Goal: Information Seeking & Learning: Learn about a topic

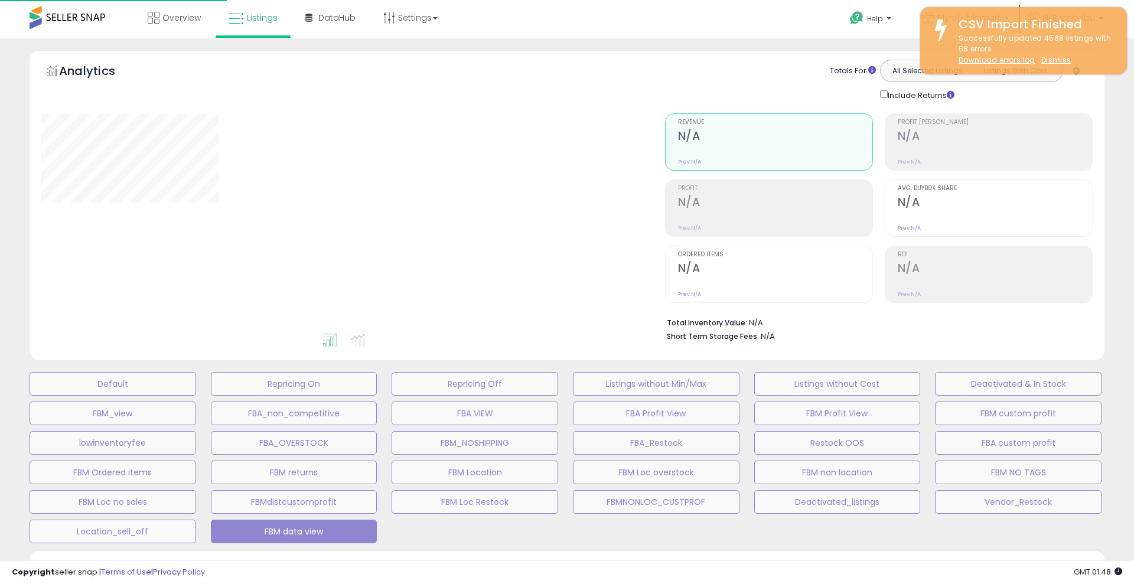
select select "**"
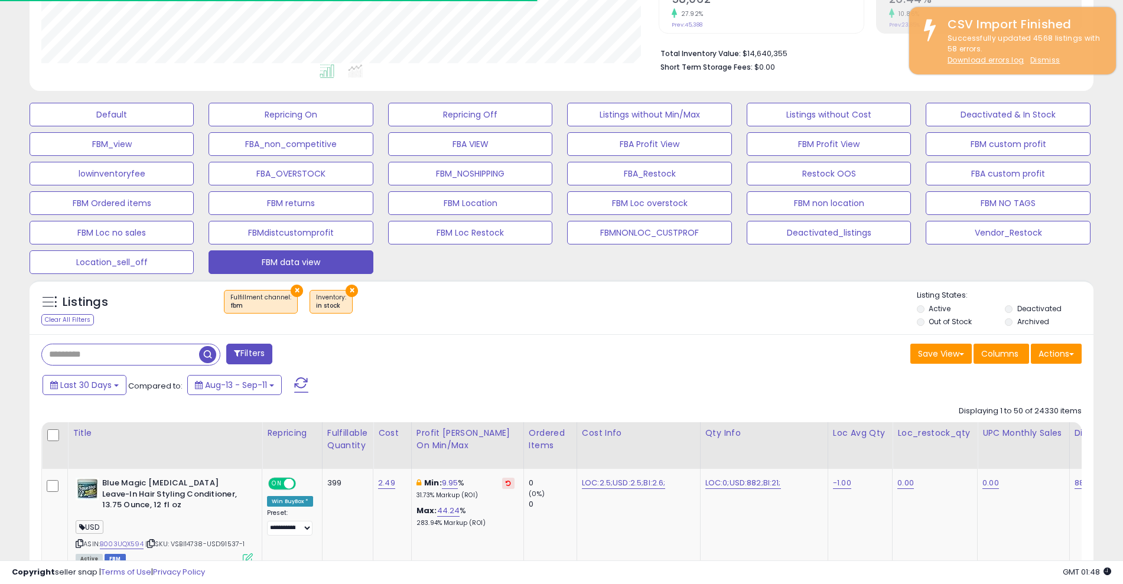
scroll to position [269, 0]
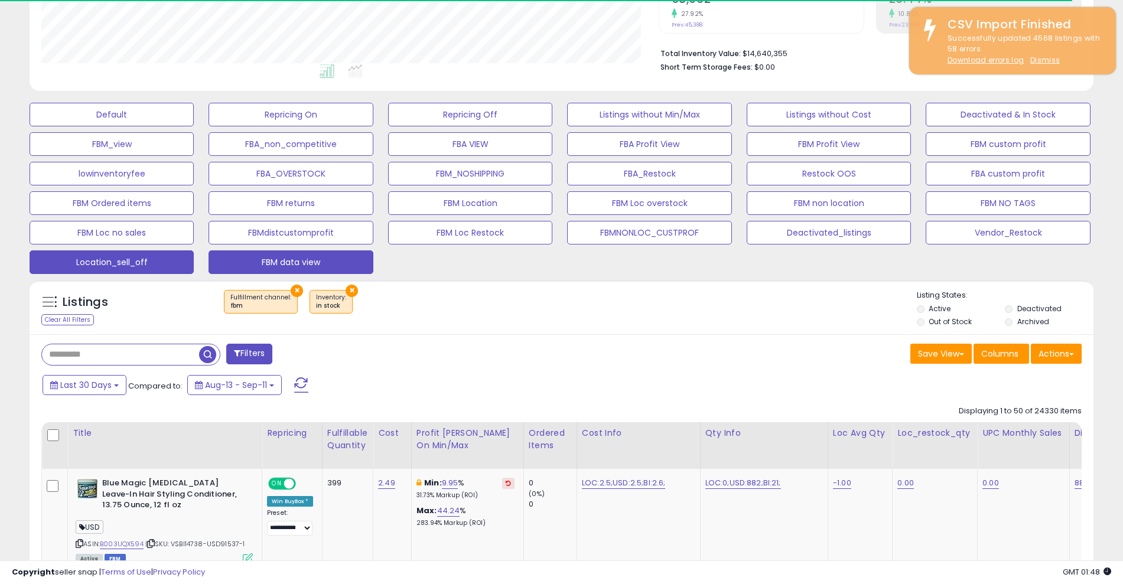
click at [162, 263] on button "Location_sell_off" at bounding box center [112, 262] width 164 height 24
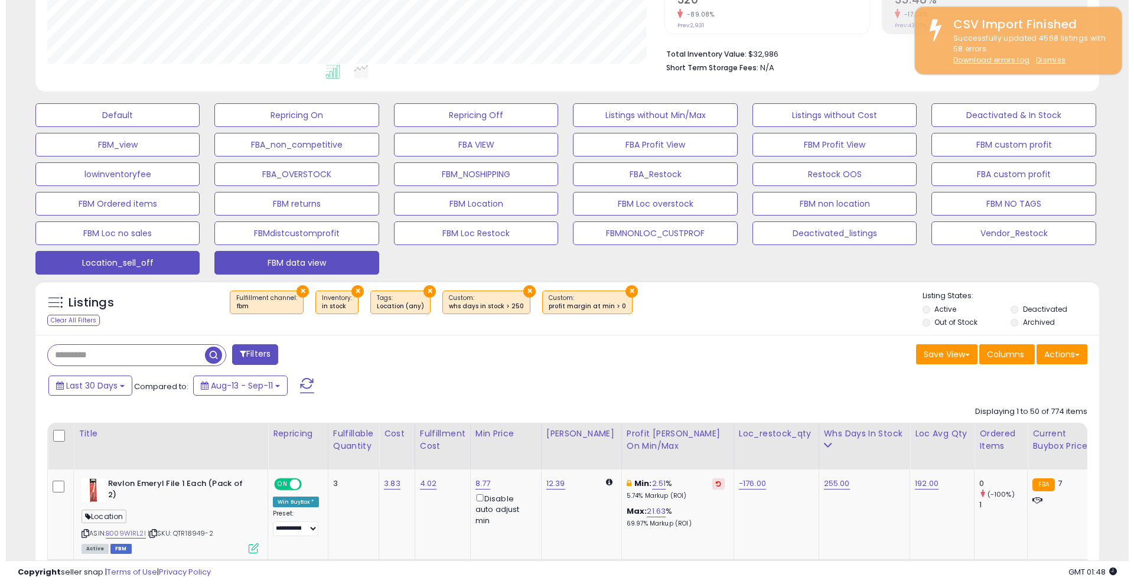
scroll to position [242, 617]
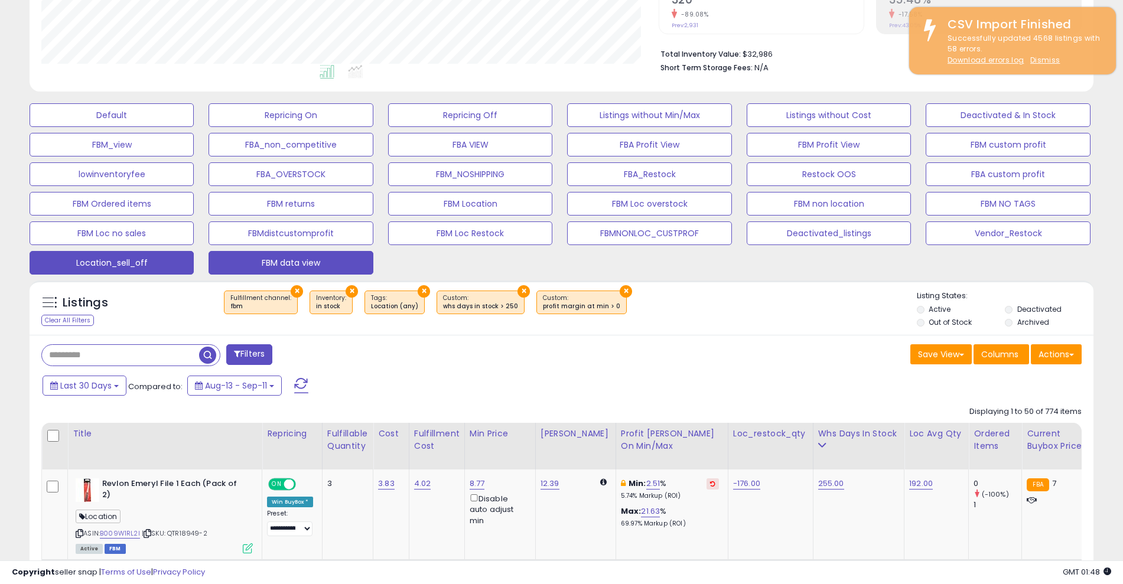
click at [309, 266] on button "FBM data view" at bounding box center [291, 263] width 164 height 24
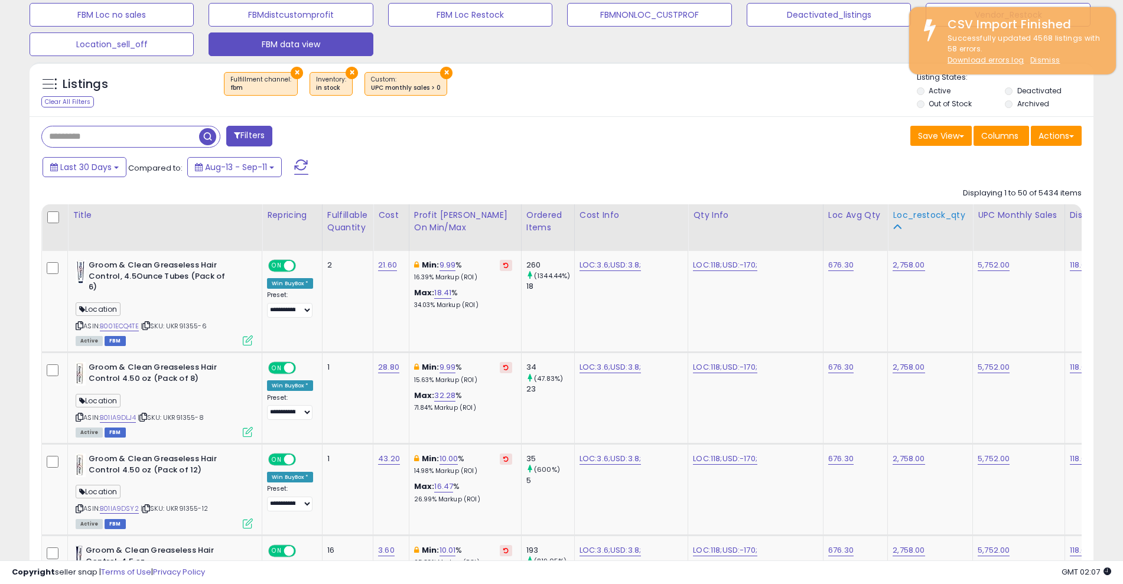
scroll to position [0, 300]
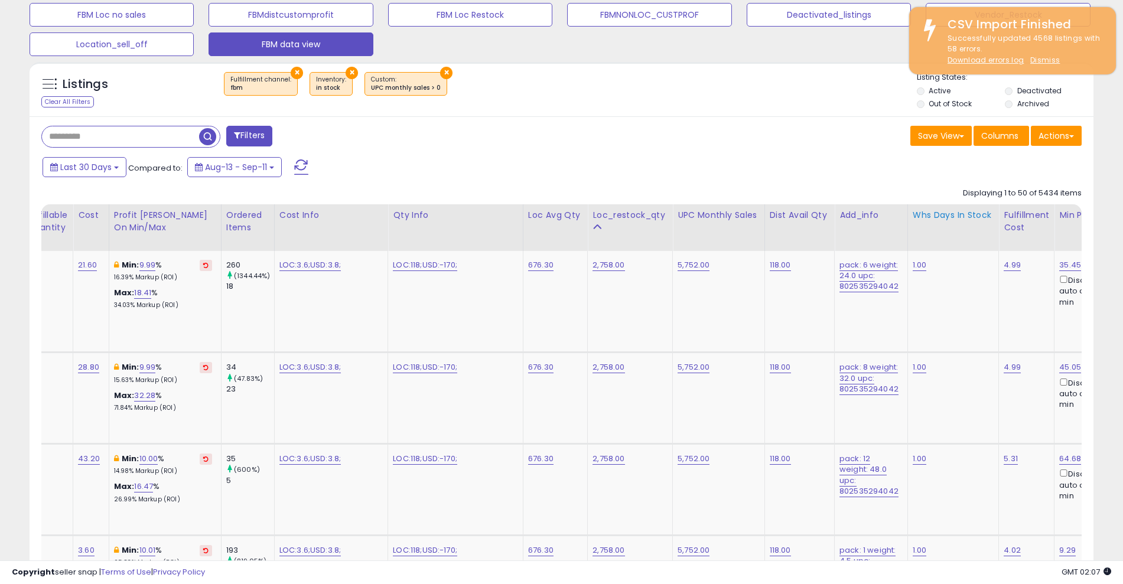
click at [941, 215] on div "Whs days in stock" at bounding box center [954, 215] width 82 height 12
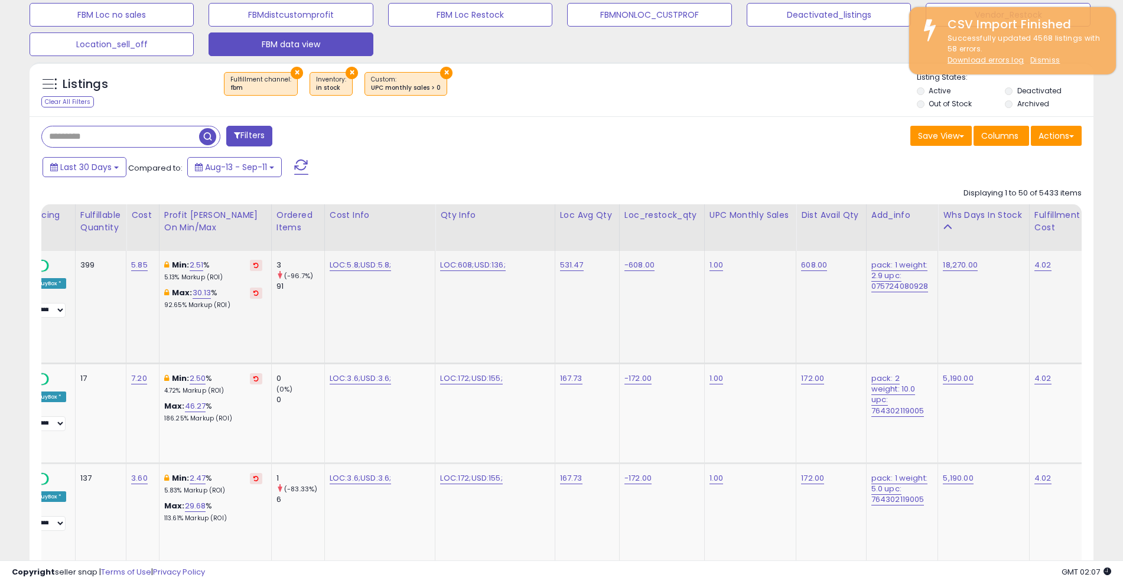
scroll to position [0, 432]
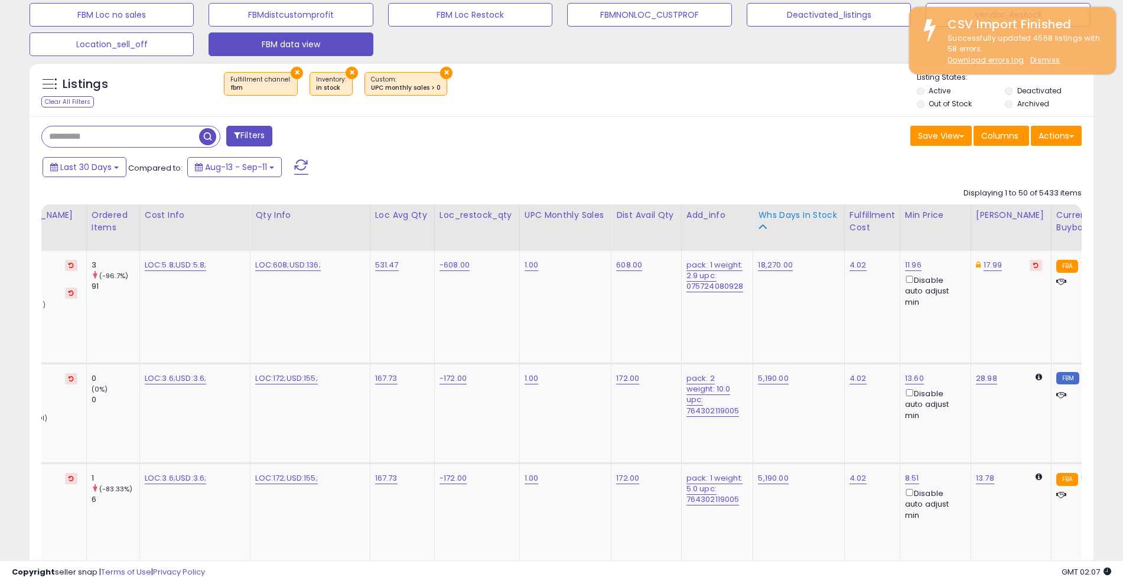
click at [795, 217] on div "Whs days in stock" at bounding box center [799, 215] width 82 height 12
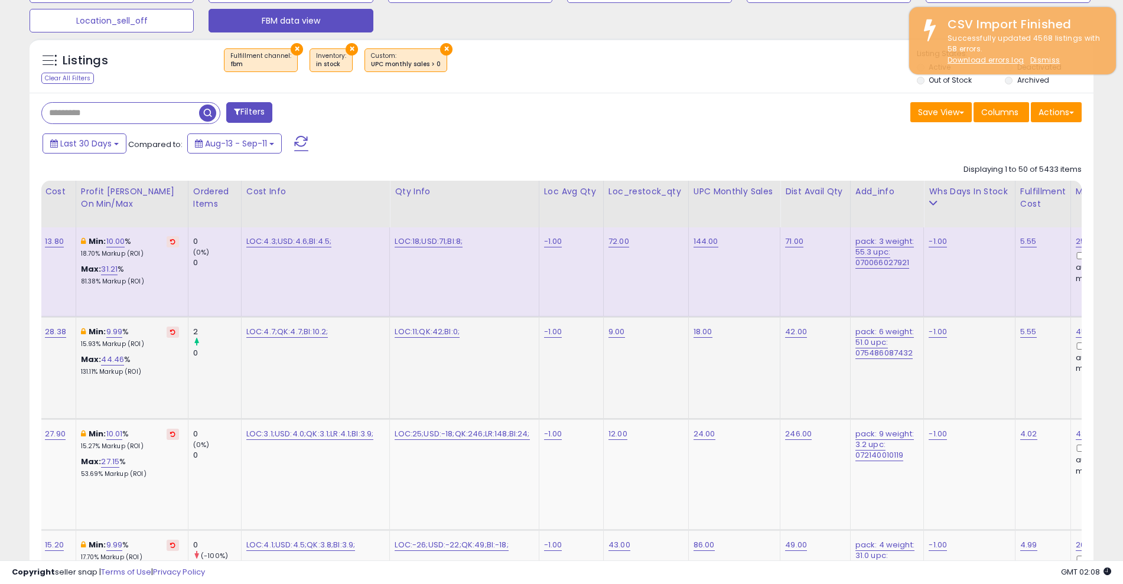
scroll to position [0, 494]
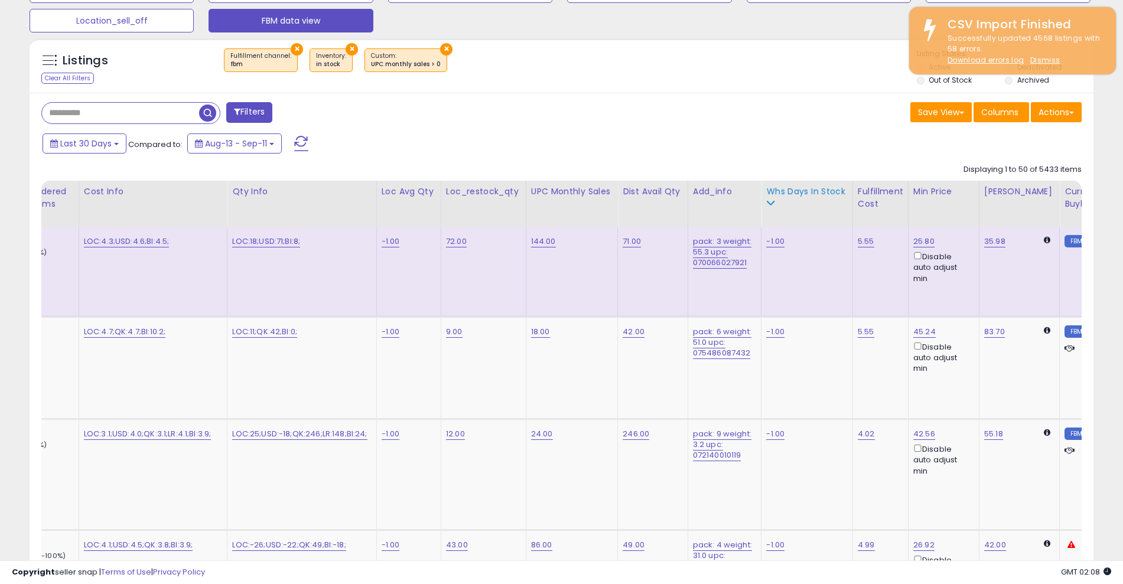
click at [802, 189] on div "Whs days in stock" at bounding box center [807, 191] width 82 height 12
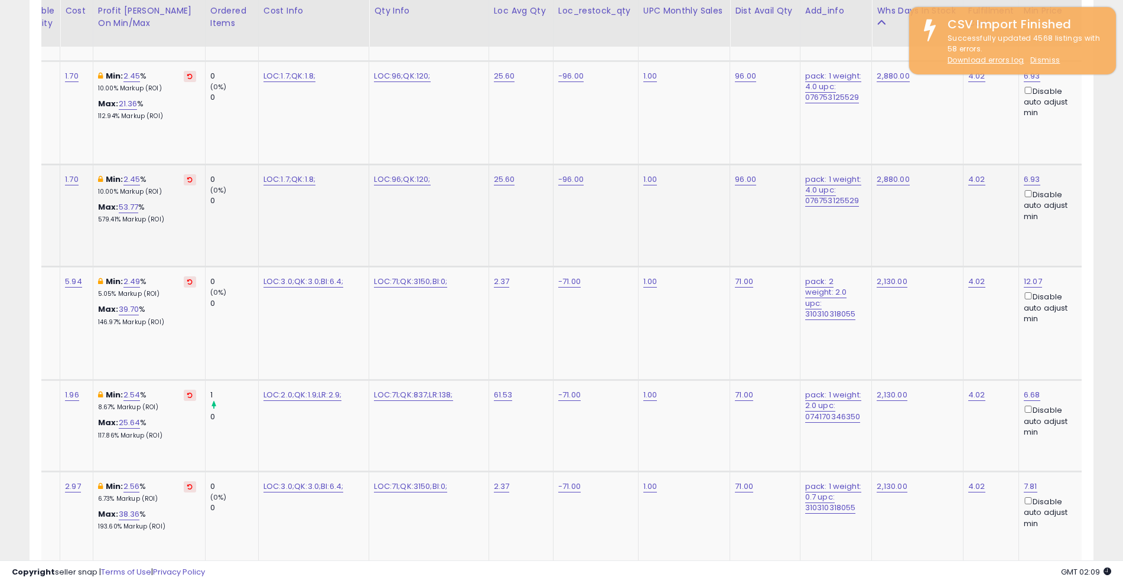
scroll to position [0, 324]
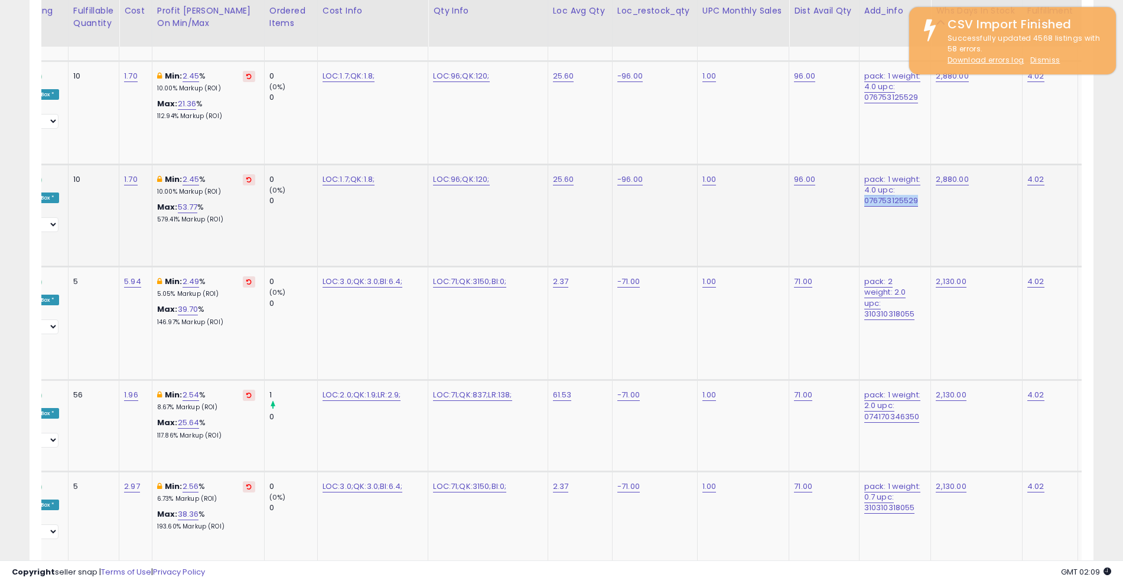
drag, startPoint x: 922, startPoint y: 200, endPoint x: 855, endPoint y: 202, distance: 66.8
click at [859, 202] on td "pack: 1 weight: 4.0 upc: 076753125529" at bounding box center [895, 215] width 72 height 102
copy link "076753125529"
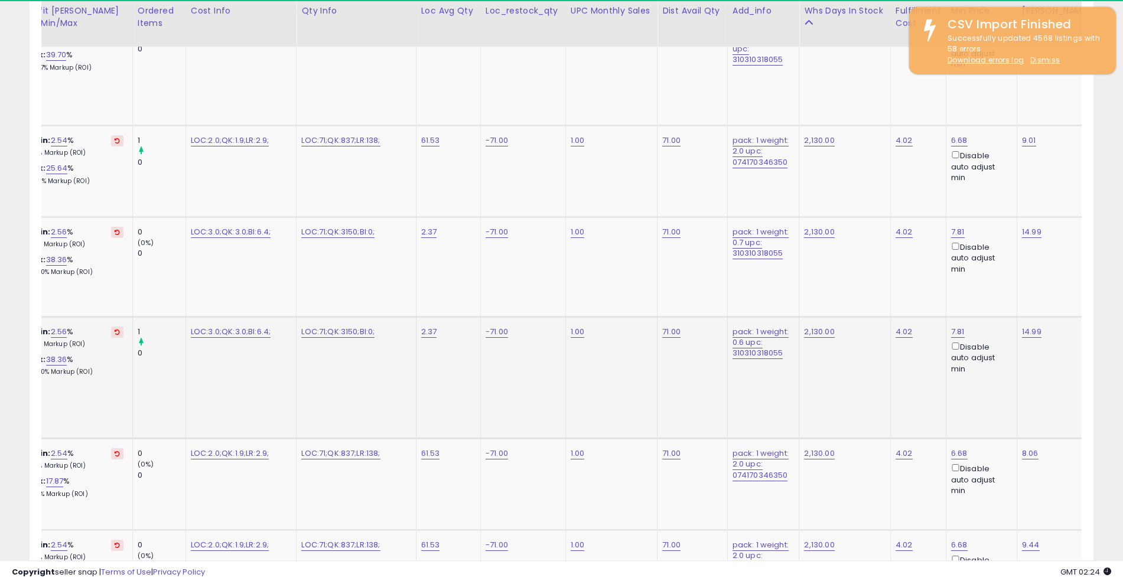
scroll to position [0, 386]
drag, startPoint x: 786, startPoint y: 340, endPoint x: 726, endPoint y: 344, distance: 60.4
click at [727, 344] on td "pack: 1 weight: 0.6 upc: 310310318055" at bounding box center [763, 378] width 72 height 122
copy link "310310318055"
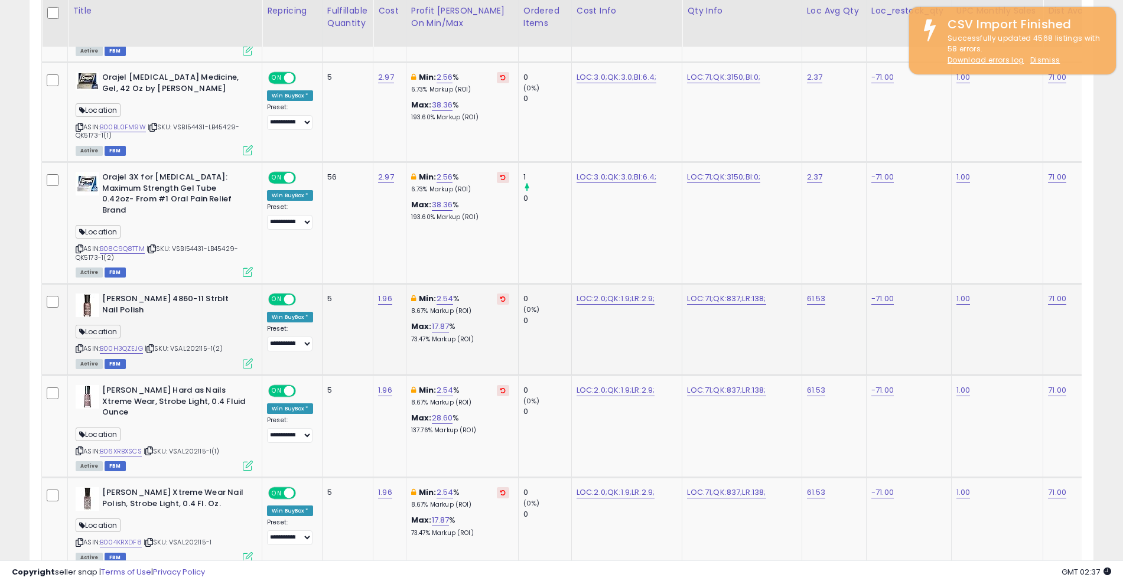
scroll to position [0, 322]
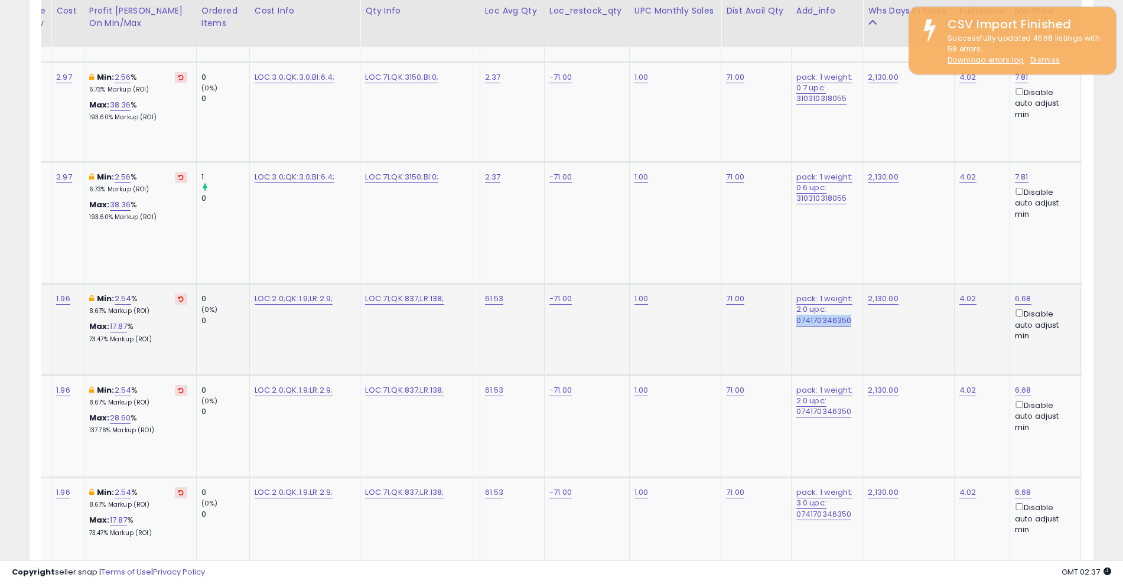
drag, startPoint x: 848, startPoint y: 311, endPoint x: 792, endPoint y: 315, distance: 56.8
click at [792, 315] on td "pack: 1 weight: 2.0 upc: 074170346350" at bounding box center [827, 330] width 72 height 92
copy link "074170346350"
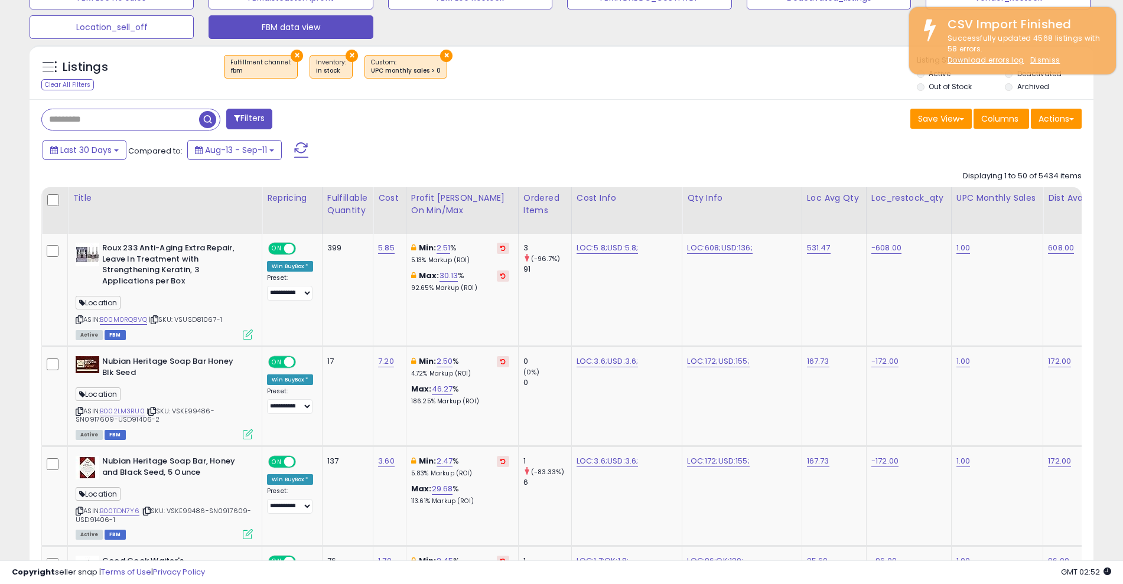
scroll to position [505, 0]
click at [105, 149] on span "Last 30 Days" at bounding box center [85, 150] width 51 height 12
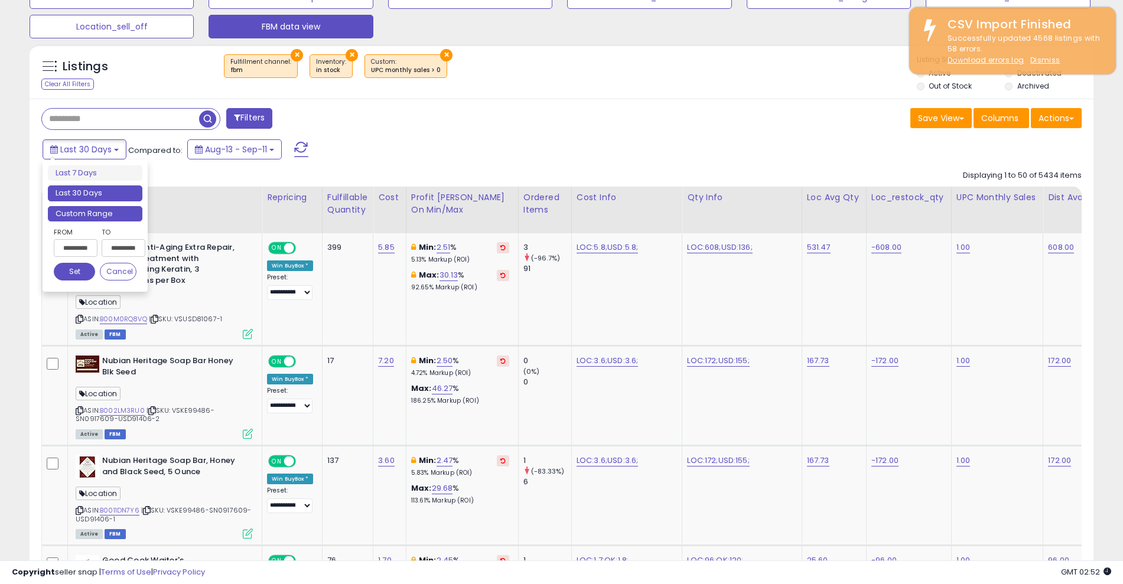
click at [101, 212] on li "Custom Range" at bounding box center [95, 214] width 95 height 16
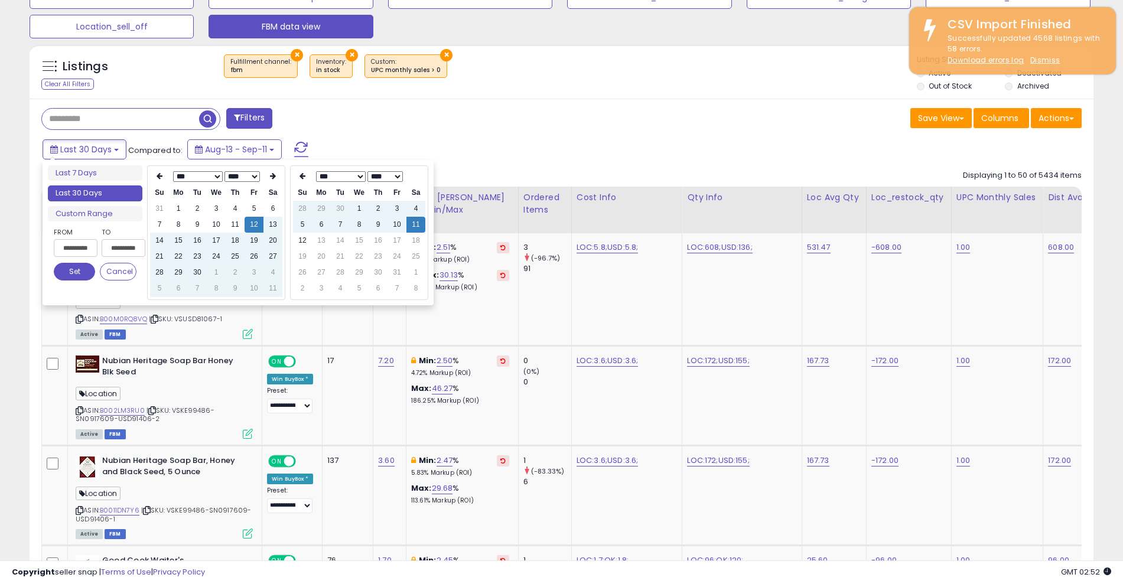
click at [208, 178] on select "*** *** *** *** *** *** *** *** *** ***" at bounding box center [198, 176] width 50 height 11
click at [201, 204] on td "1" at bounding box center [197, 209] width 19 height 16
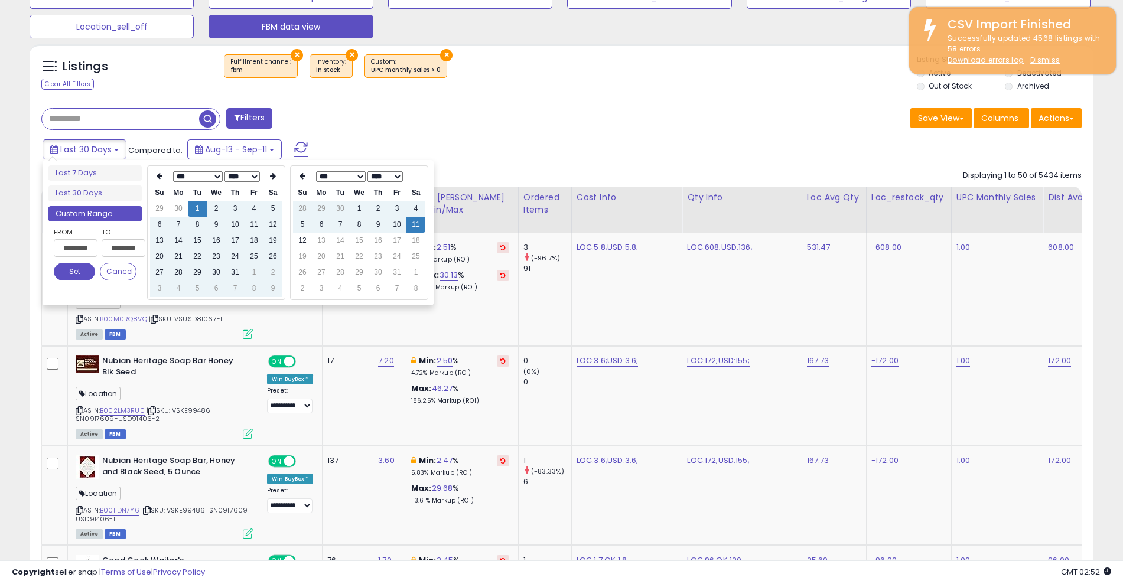
type input "**********"
click at [77, 269] on button "Set" at bounding box center [74, 272] width 41 height 18
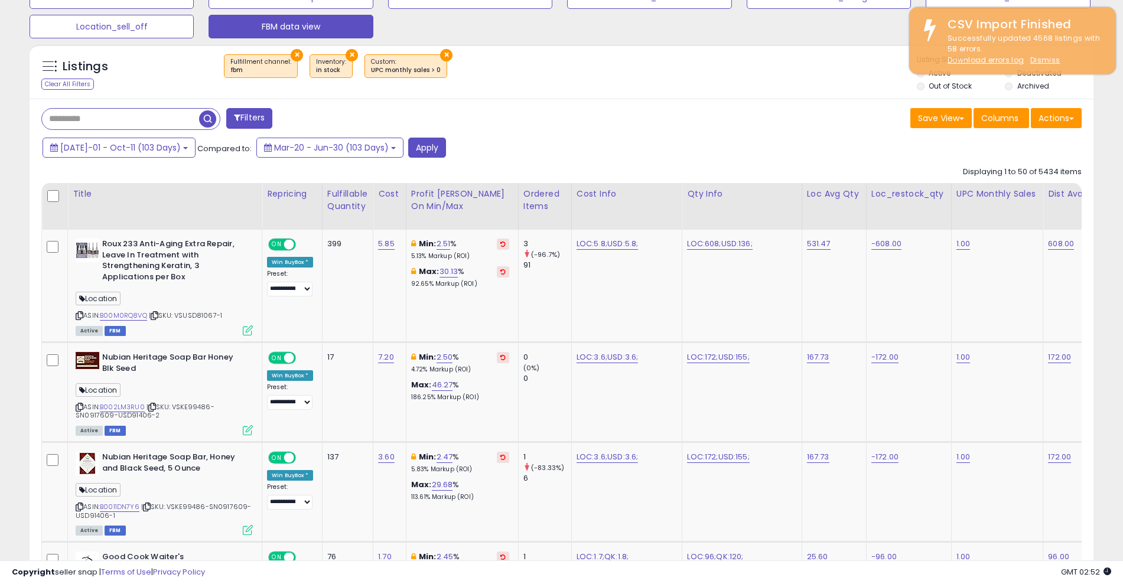
click at [412, 138] on div "[DATE]-01 - Oct-11 (103 Days) Compared to: Mar-20 - Jun-30 (103 Days) Apply" at bounding box center [430, 149] width 780 height 23
click at [411, 147] on button "Apply" at bounding box center [427, 148] width 38 height 20
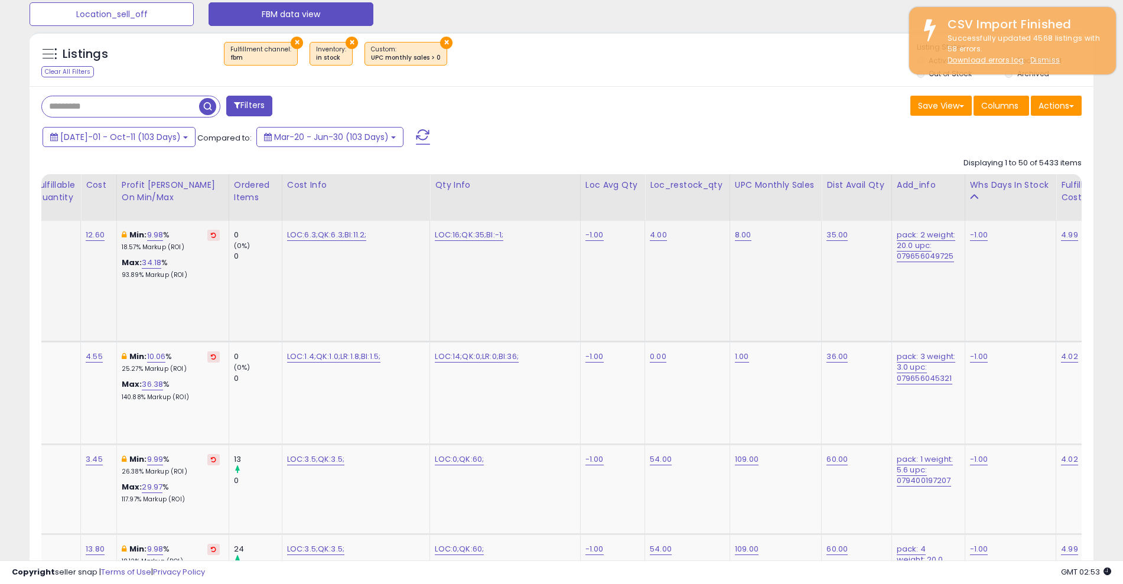
scroll to position [0, 304]
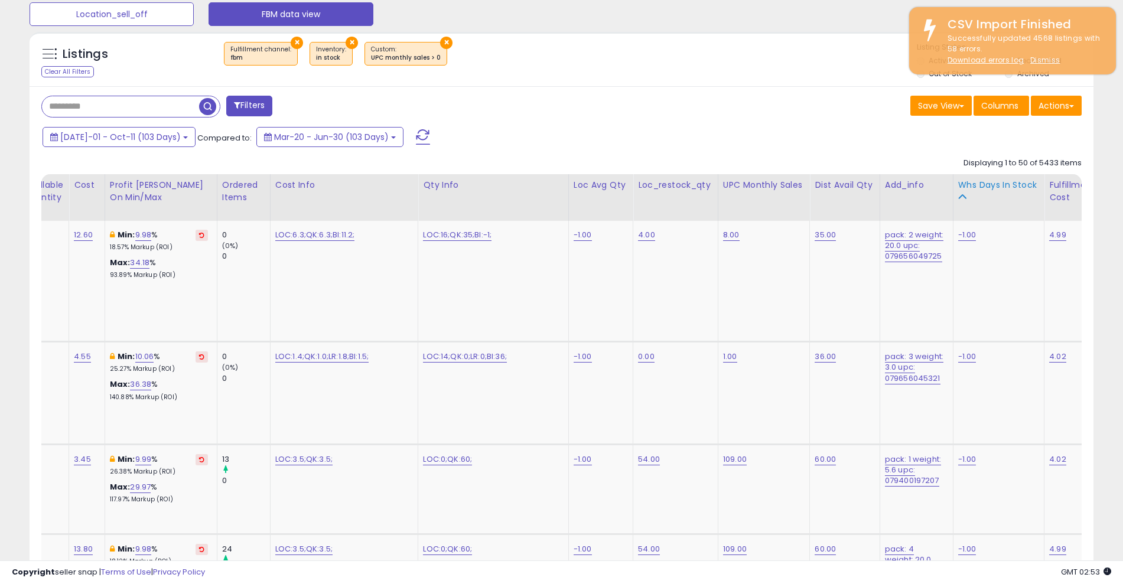
click at [986, 187] on div "Whs days in stock" at bounding box center [999, 185] width 82 height 12
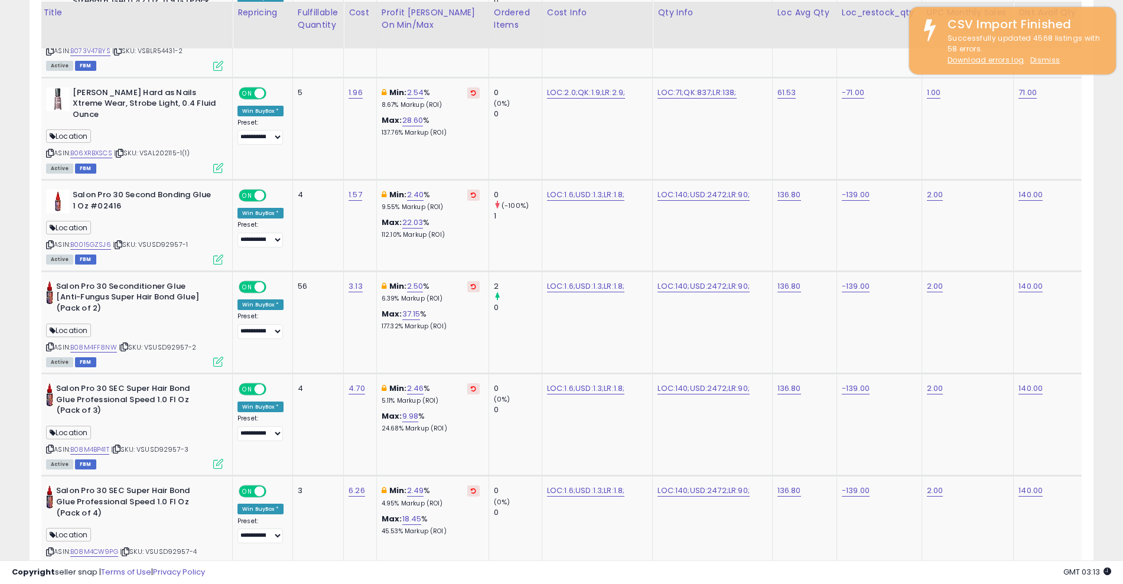
scroll to position [1881, 0]
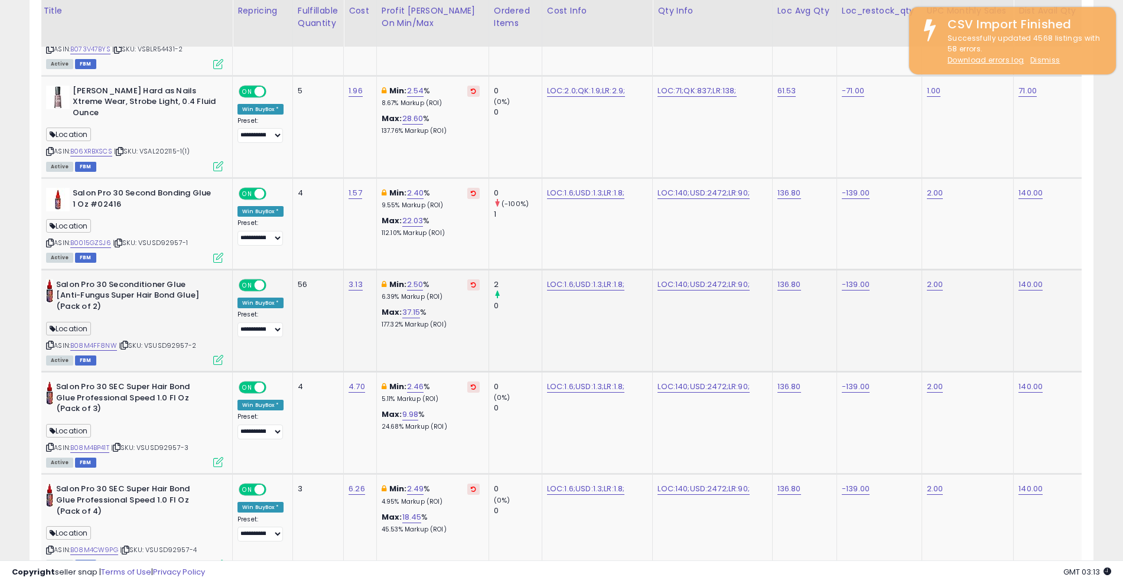
drag, startPoint x: 496, startPoint y: 320, endPoint x: 338, endPoint y: 302, distance: 158.7
click at [338, 302] on td "56" at bounding box center [317, 320] width 51 height 102
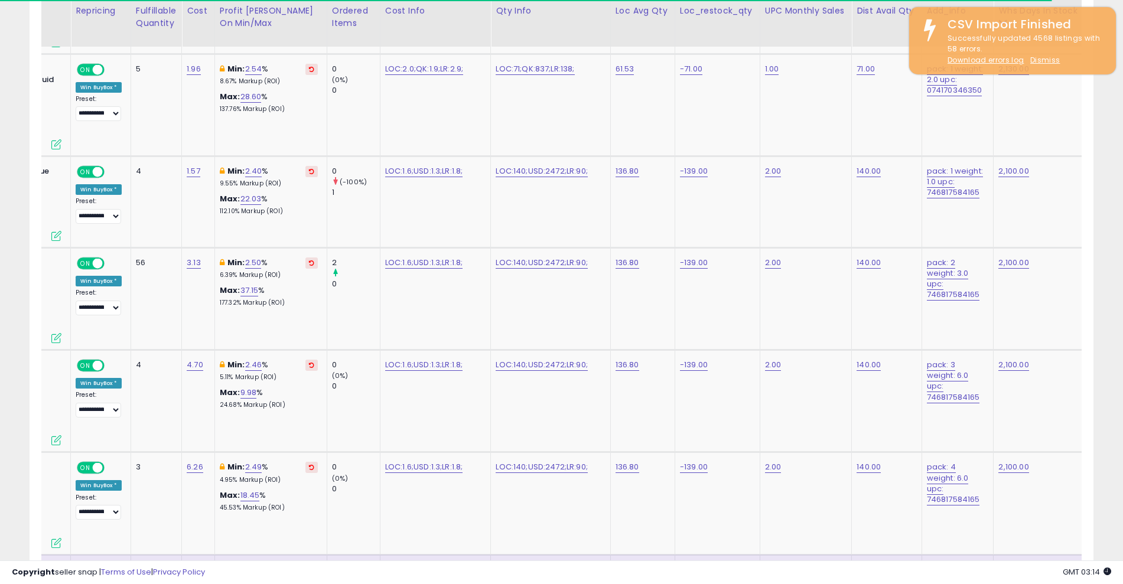
scroll to position [0, 296]
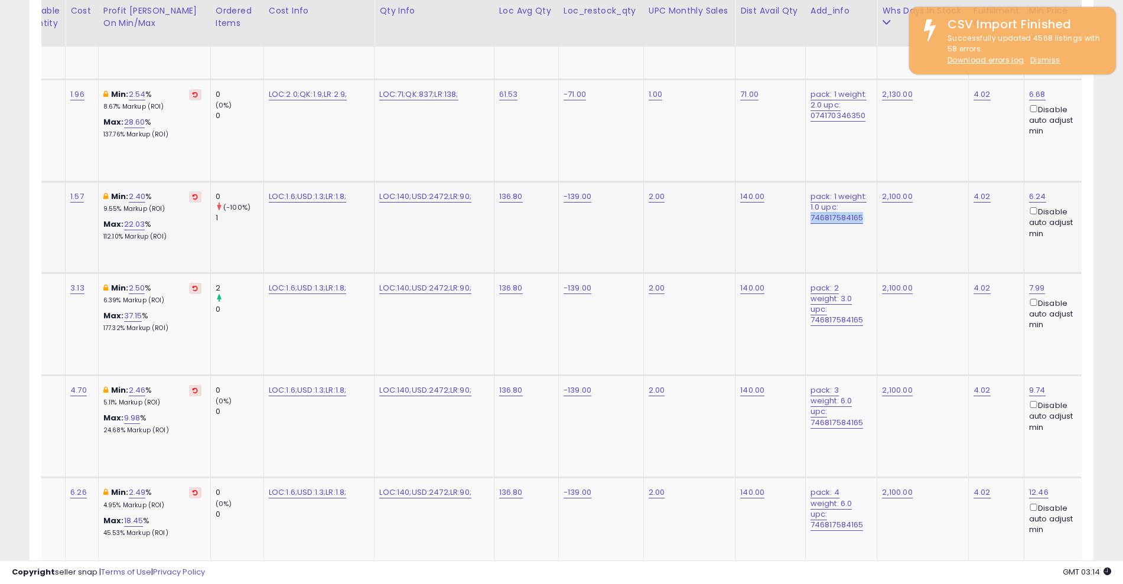
drag, startPoint x: 864, startPoint y: 196, endPoint x: 802, endPoint y: 201, distance: 62.9
click at [805, 201] on td "pack: 1 weight: 1.0 upc: 746817584165" at bounding box center [841, 228] width 72 height 92
copy link "746817584165"
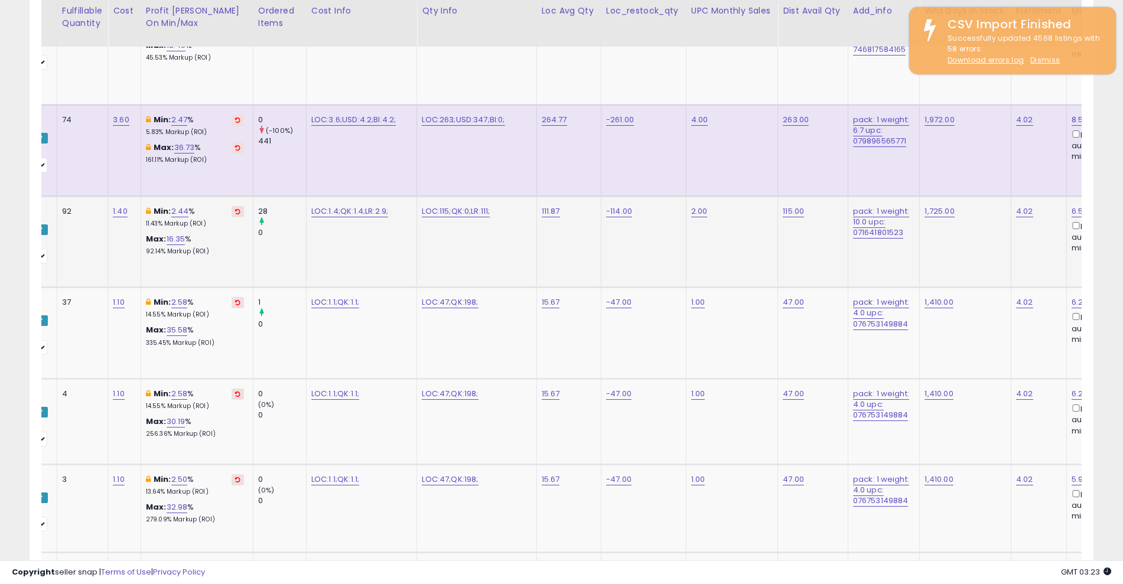
scroll to position [0, 0]
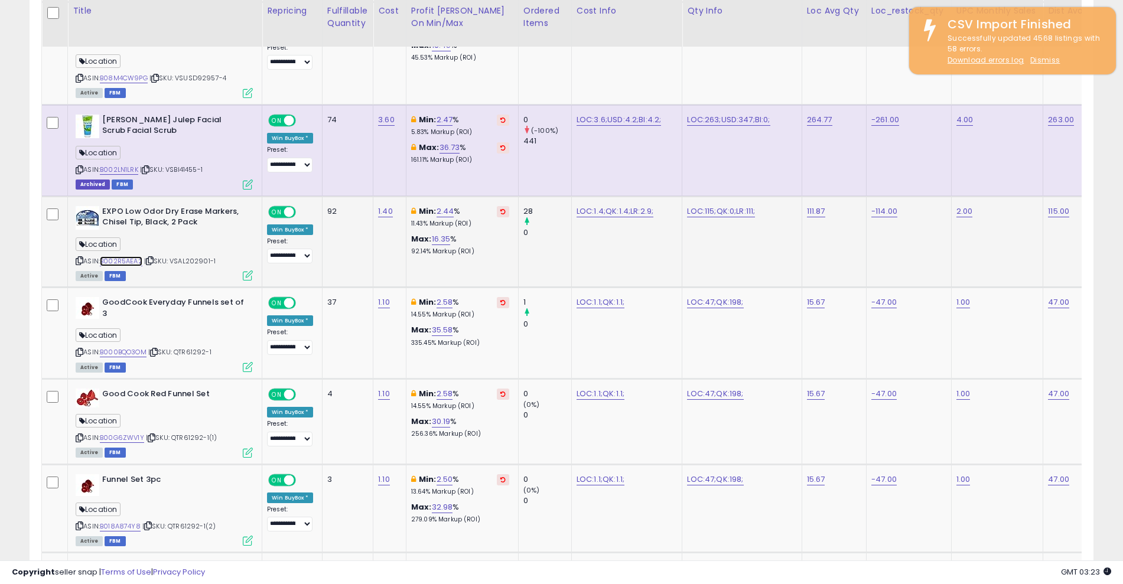
click at [120, 256] on link "B002R5AEA2" at bounding box center [121, 261] width 43 height 10
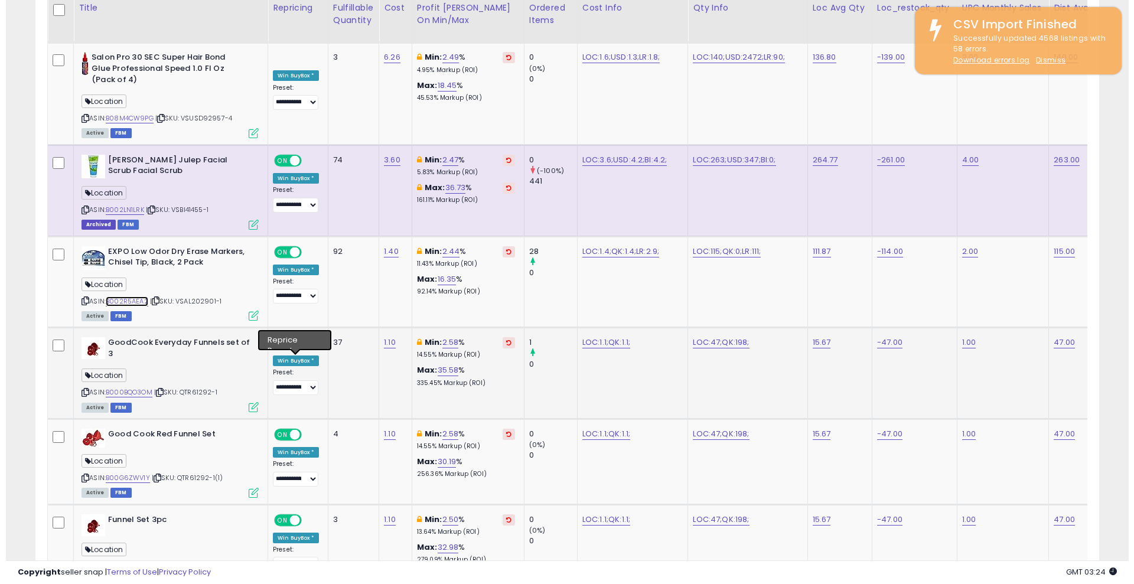
scroll to position [2310, 0]
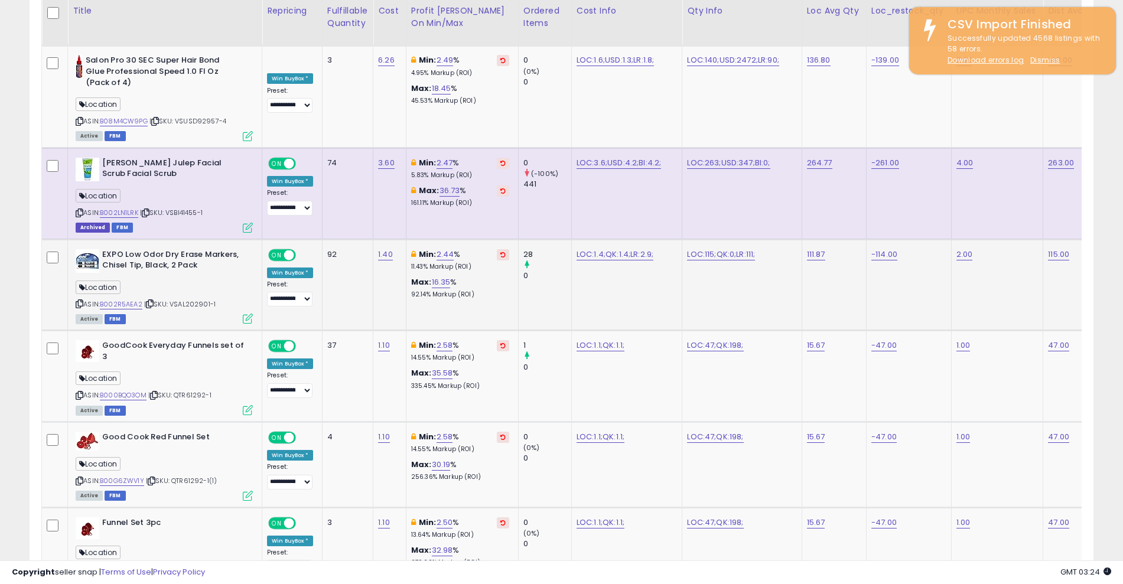
click at [248, 314] on icon at bounding box center [248, 319] width 10 height 10
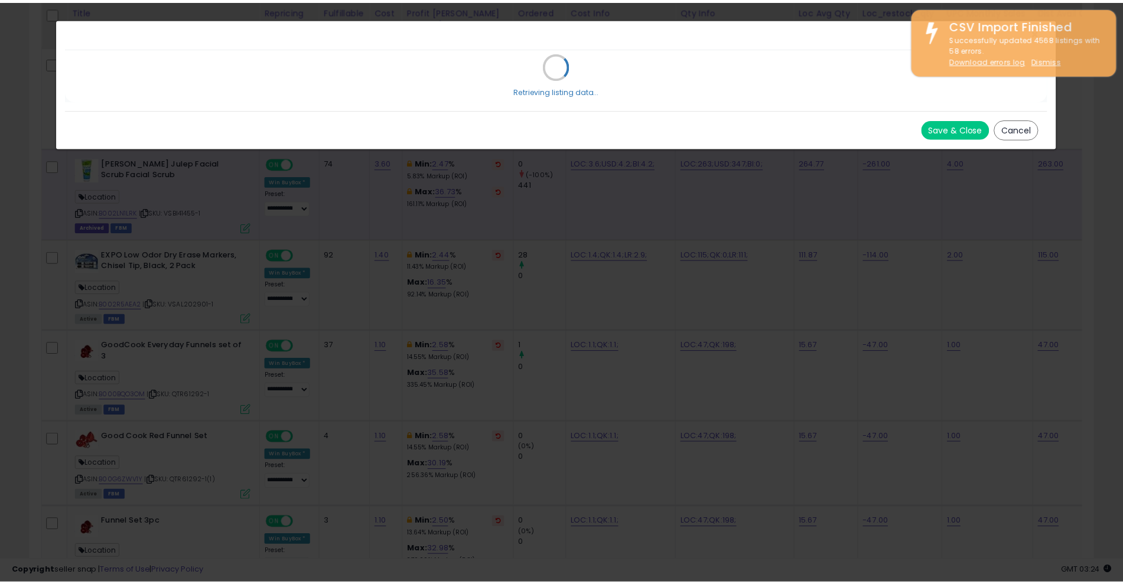
scroll to position [242, 624]
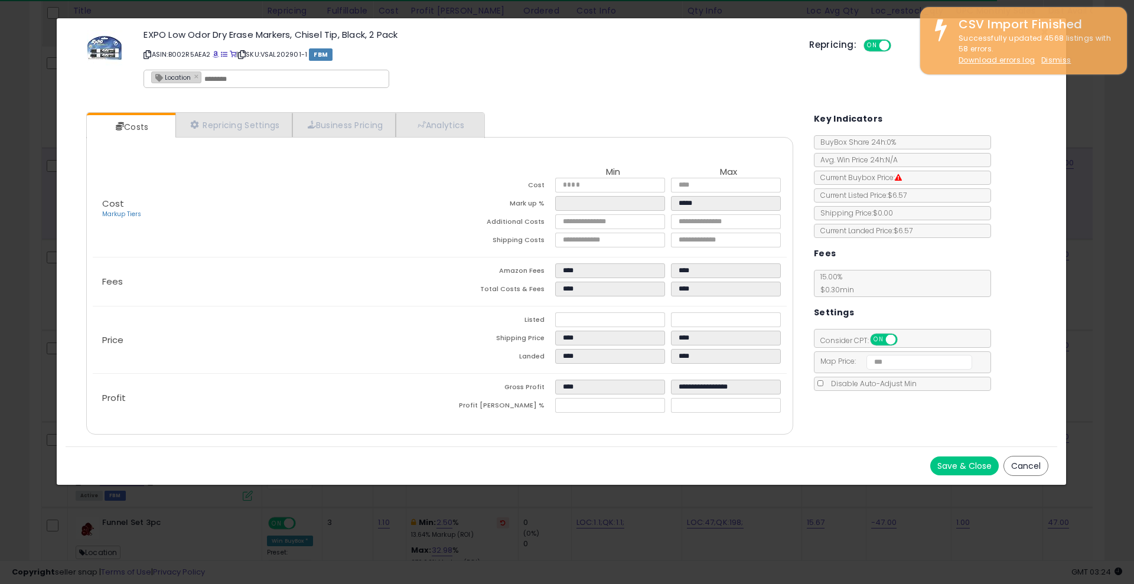
click at [1015, 463] on button "Cancel" at bounding box center [1026, 466] width 45 height 20
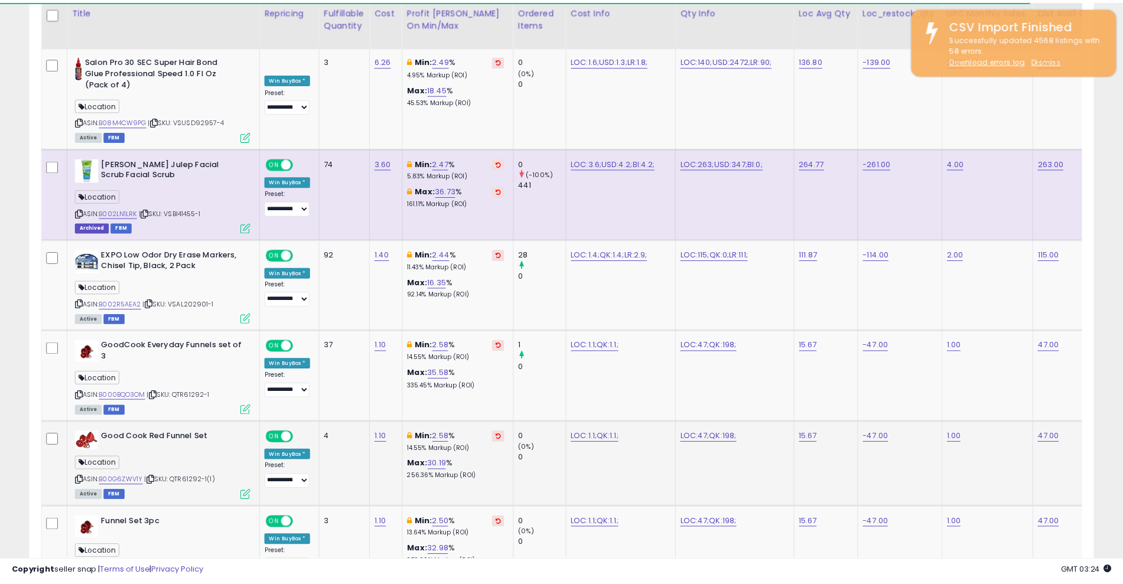
scroll to position [590438, 590063]
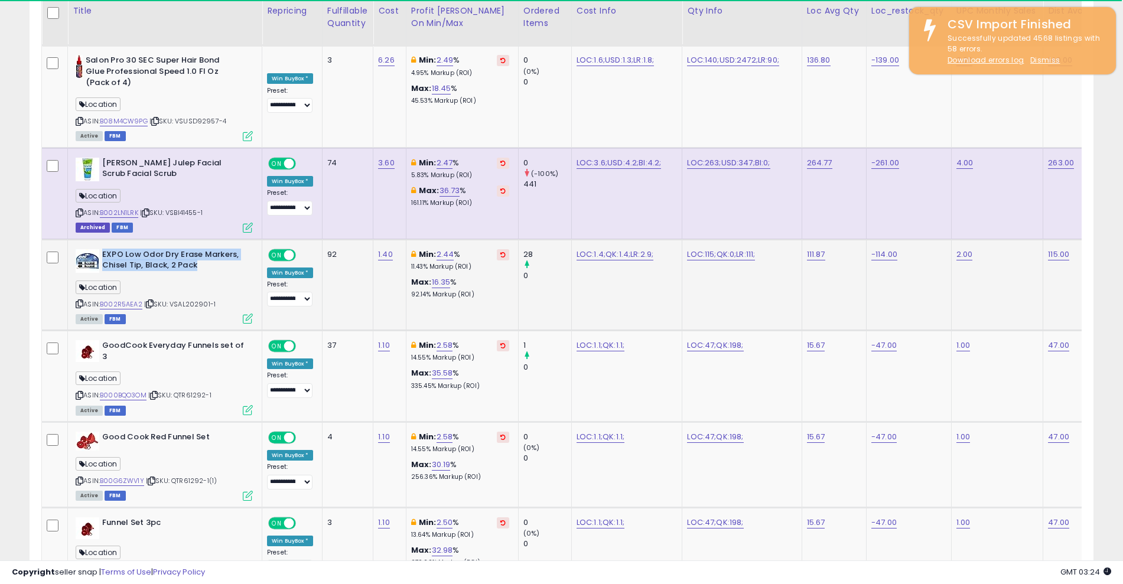
drag, startPoint x: 103, startPoint y: 230, endPoint x: 239, endPoint y: 242, distance: 135.7
click at [239, 249] on b "EXPO Low Odor Dry Erase Markers, Chisel Tip, Black, 2 Pack" at bounding box center [174, 261] width 144 height 25
copy b "EXPO Low Odor Dry Erase Markers, Chisel Tip, Black, 2 Pack"
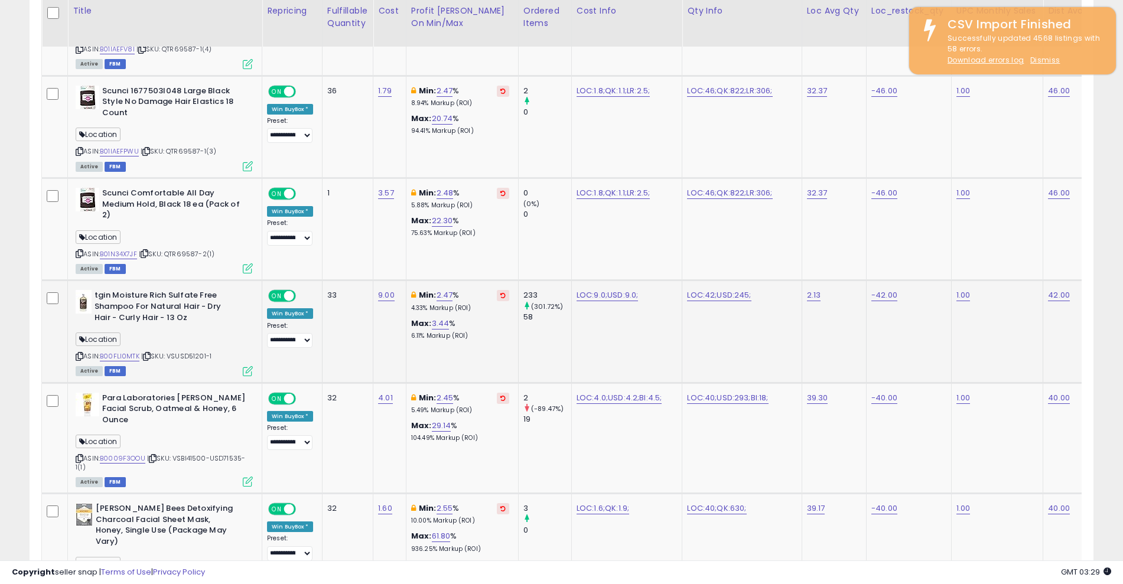
scroll to position [4021, 0]
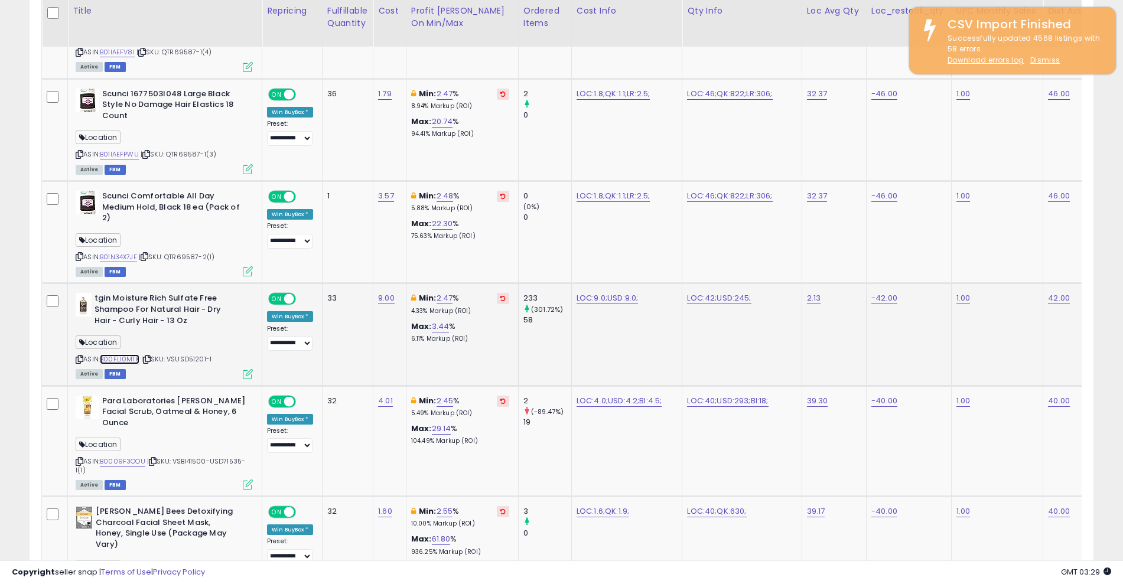
click at [120, 354] on link "B00FLI0MTK" at bounding box center [120, 359] width 40 height 10
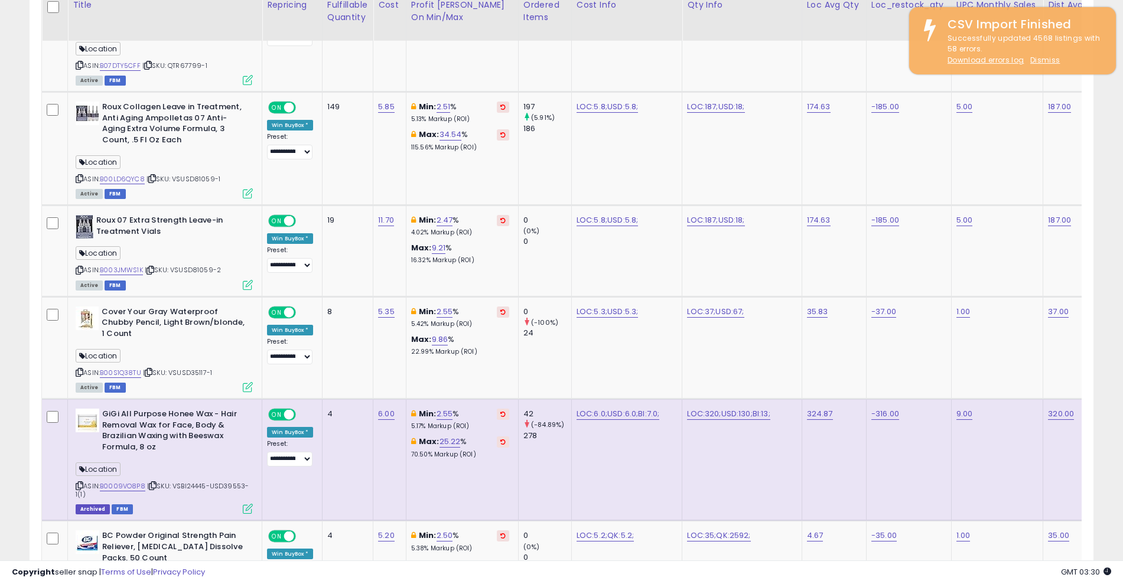
scroll to position [4533, 0]
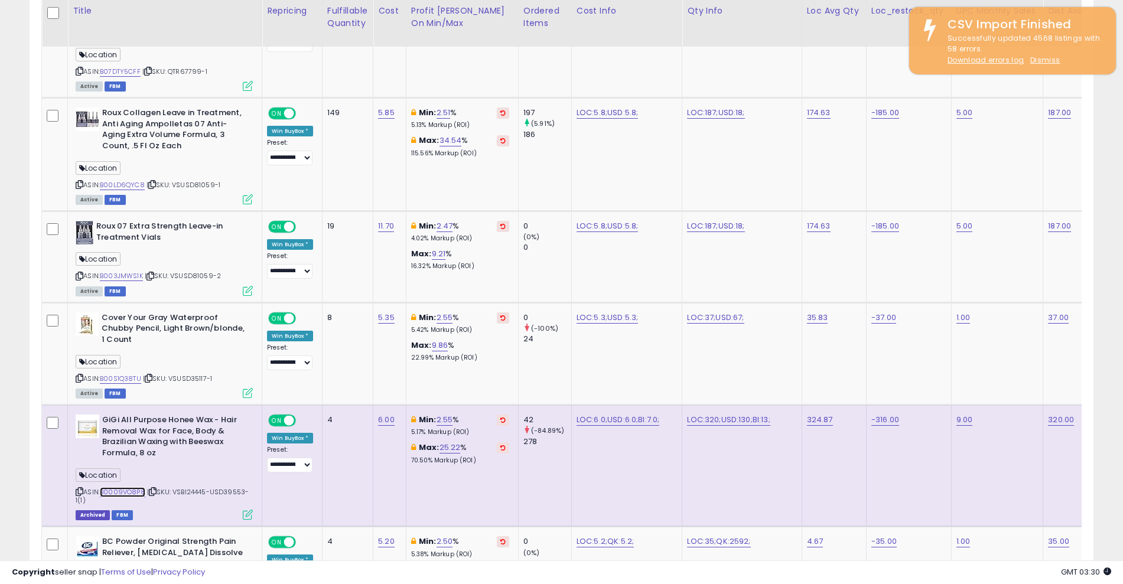
click at [126, 487] on link "B0009VO8P8" at bounding box center [122, 492] width 45 height 10
